Goal: Check status: Check status

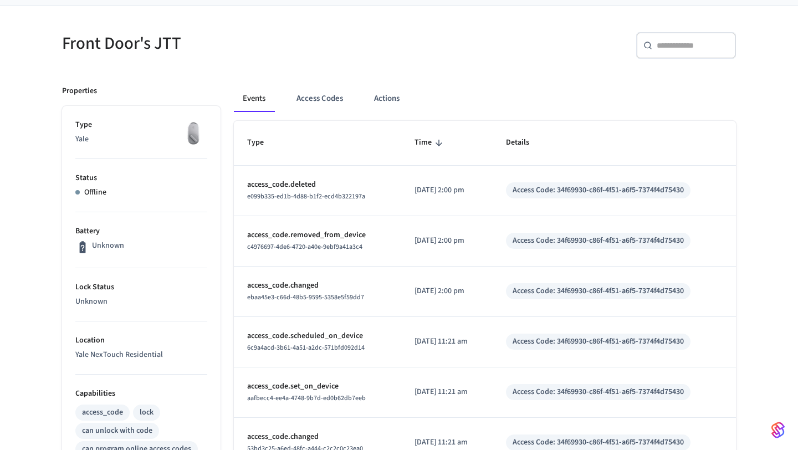
scroll to position [84, 0]
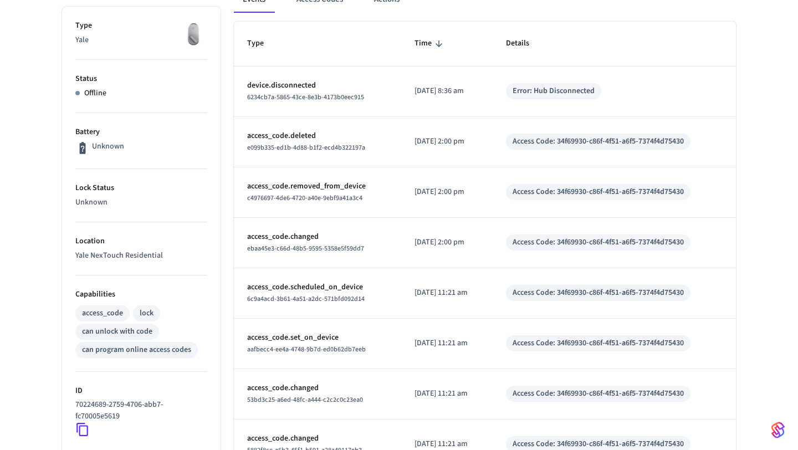
scroll to position [178, 0]
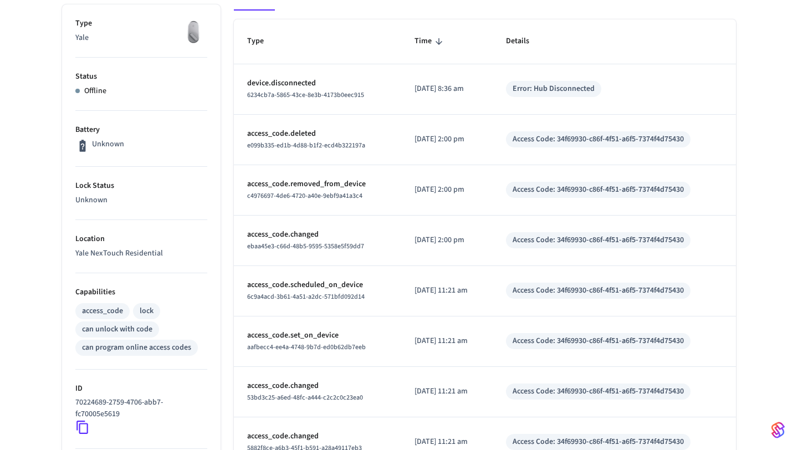
drag, startPoint x: 451, startPoint y: 241, endPoint x: 491, endPoint y: 241, distance: 39.9
click at [491, 241] on td "[DATE] 2:00 pm" at bounding box center [447, 241] width 92 height 50
drag, startPoint x: 453, startPoint y: 189, endPoint x: 488, endPoint y: 189, distance: 35.5
click at [480, 189] on p "[DATE] 2:00 pm" at bounding box center [447, 190] width 65 height 12
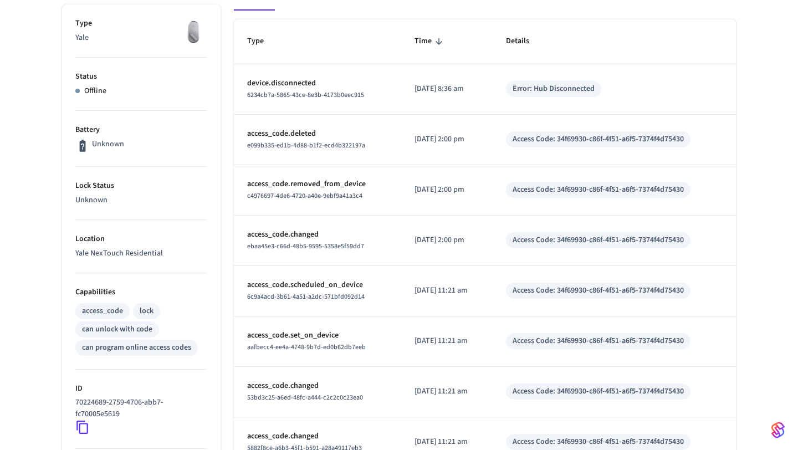
click at [480, 237] on p "[DATE] 2:00 pm" at bounding box center [447, 240] width 65 height 12
